Goal: Transaction & Acquisition: Obtain resource

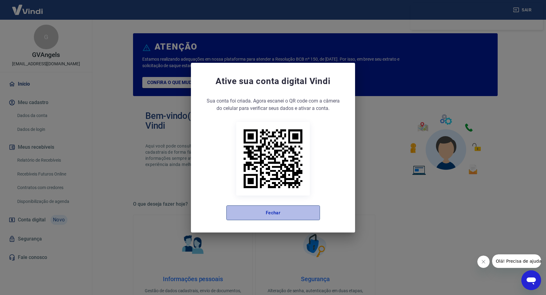
click at [288, 215] on button "Fechar" at bounding box center [274, 213] width 94 height 15
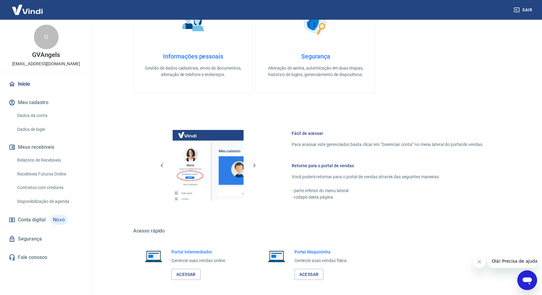
scroll to position [187, 0]
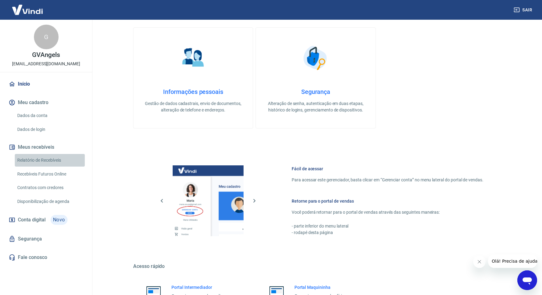
click at [57, 157] on link "Relatório de Recebíveis" at bounding box center [50, 160] width 70 height 13
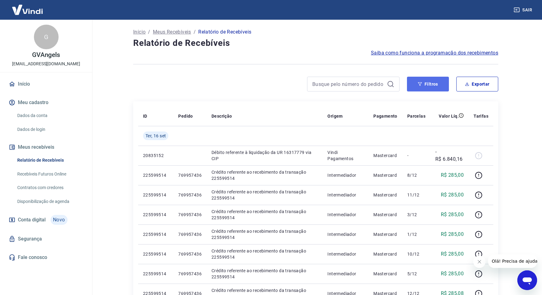
click at [440, 86] on button "Filtros" at bounding box center [428, 84] width 42 height 15
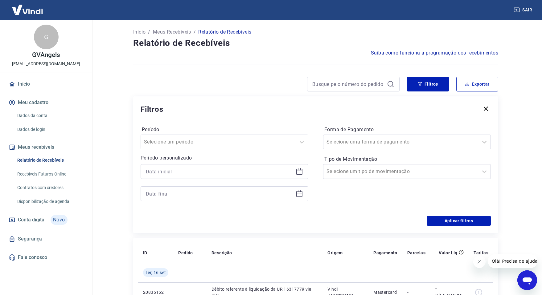
click at [302, 174] on icon at bounding box center [299, 172] width 6 height 6
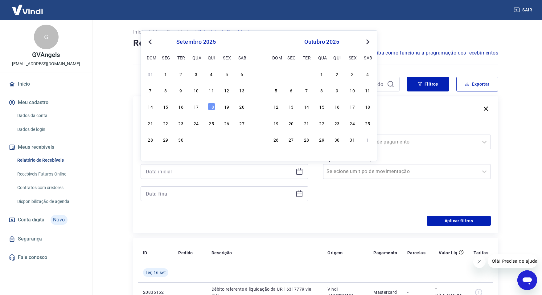
click at [151, 42] on span "Previous Month" at bounding box center [151, 41] width 0 height 7
click at [151, 41] on span "Previous Month" at bounding box center [151, 41] width 0 height 7
click at [181, 93] on div "10" at bounding box center [180, 90] width 7 height 7
type input "[DATE]"
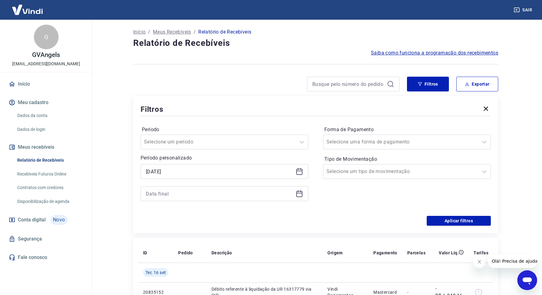
click at [299, 195] on icon at bounding box center [299, 193] width 7 height 7
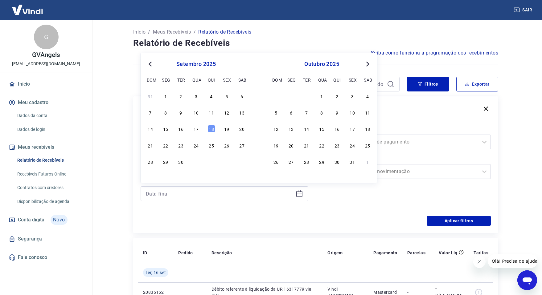
click at [151, 66] on span "Previous Month" at bounding box center [151, 63] width 0 height 7
click at [151, 67] on button "Previous Month" at bounding box center [149, 63] width 7 height 7
click at [194, 147] on div "23" at bounding box center [195, 145] width 7 height 7
type input "[DATE]"
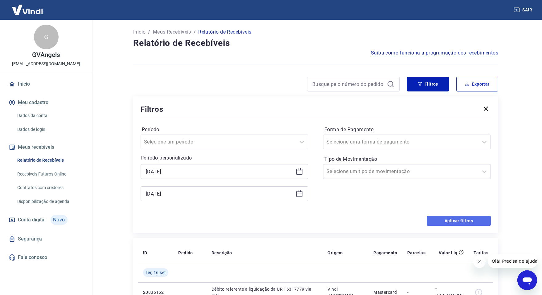
click at [440, 225] on button "Aplicar filtros" at bounding box center [459, 221] width 64 height 10
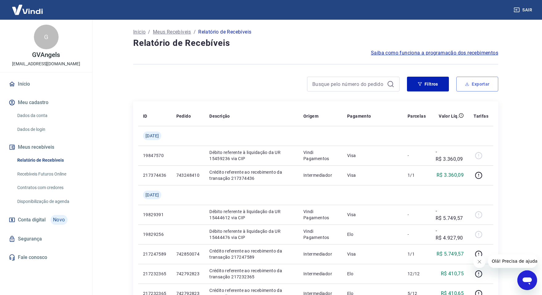
click at [474, 84] on button "Exportar" at bounding box center [477, 84] width 42 height 15
type input "[DATE]"
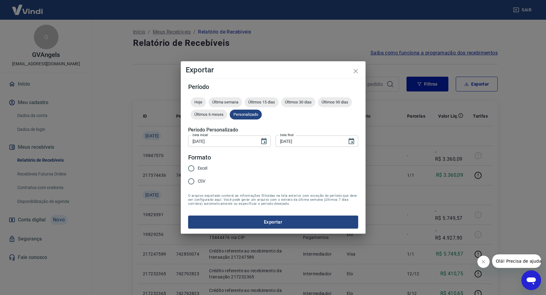
click at [192, 169] on input "Excel" at bounding box center [191, 168] width 13 height 13
radio input "true"
click at [238, 219] on button "Exportar" at bounding box center [273, 222] width 170 height 13
